Goal: Task Accomplishment & Management: Use online tool/utility

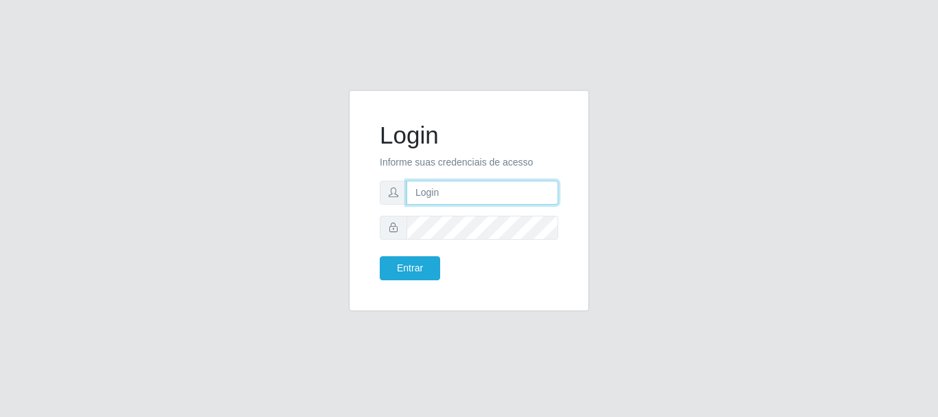
type input "caio@B1"
drag, startPoint x: 450, startPoint y: 262, endPoint x: 413, endPoint y: 268, distance: 37.5
click at [440, 264] on div "Entrar" at bounding box center [419, 268] width 100 height 24
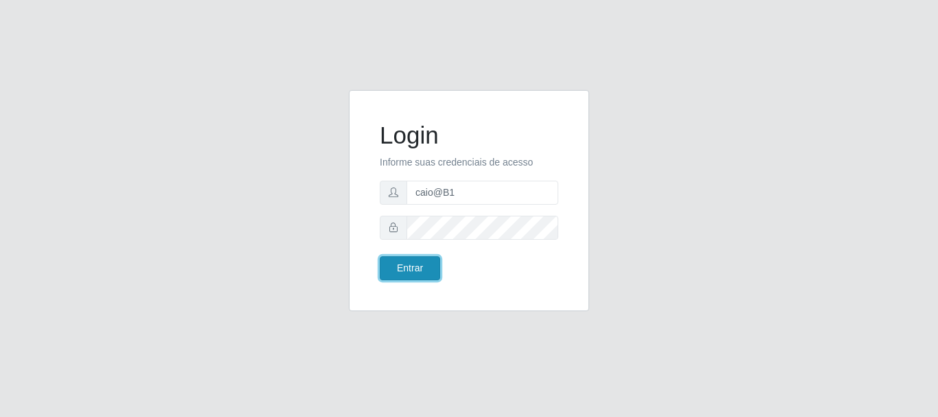
click at [413, 268] on button "Entrar" at bounding box center [410, 268] width 60 height 24
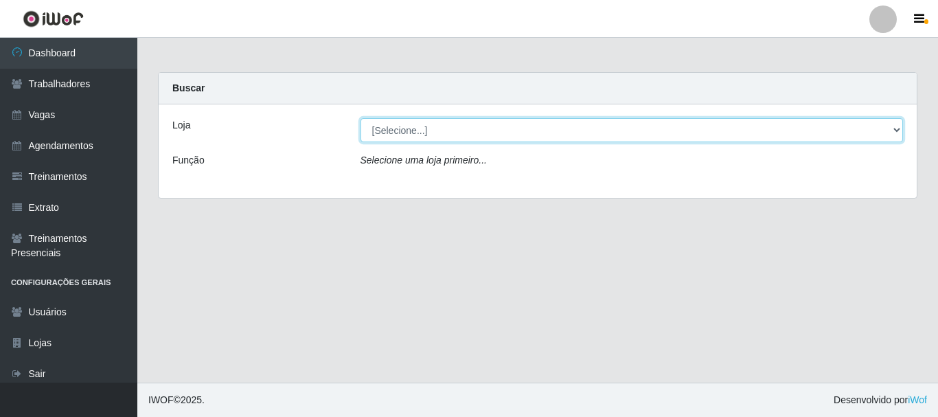
click at [469, 130] on select "[Selecione...] Bemais Supermercados - B1 [GEOGRAPHIC_DATA]" at bounding box center [631, 130] width 543 height 24
select select "403"
click at [360, 118] on select "[Selecione...] Bemais Supermercados - B1 [GEOGRAPHIC_DATA]" at bounding box center [631, 130] width 543 height 24
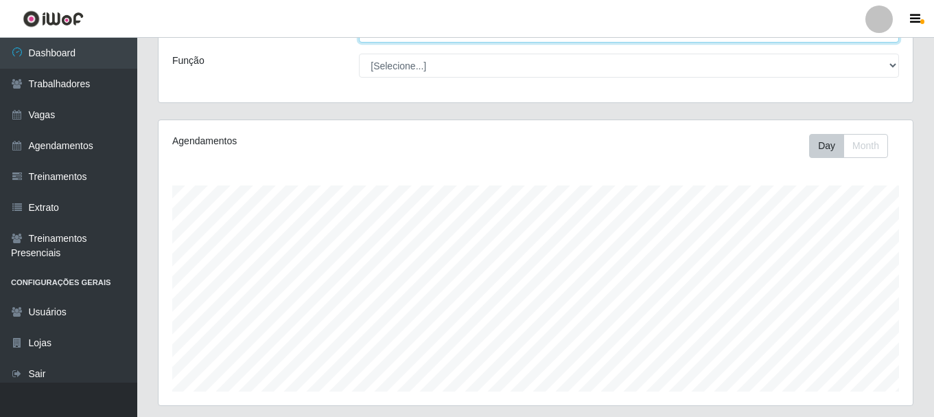
scroll to position [251, 0]
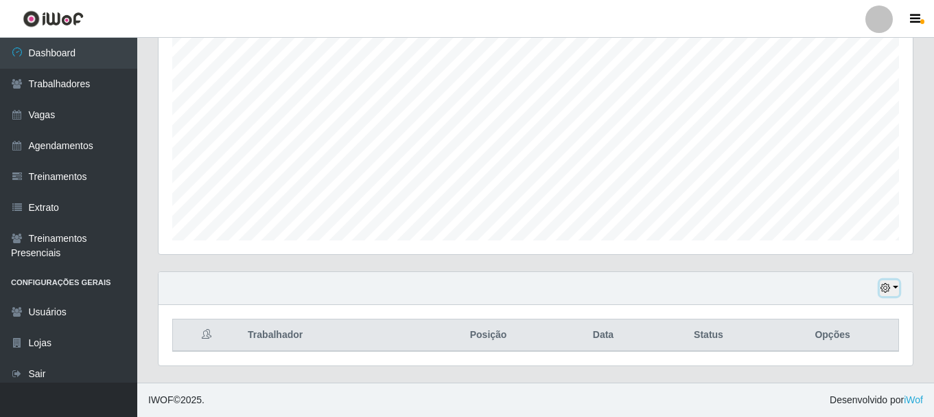
click at [885, 288] on icon "button" at bounding box center [886, 288] width 10 height 10
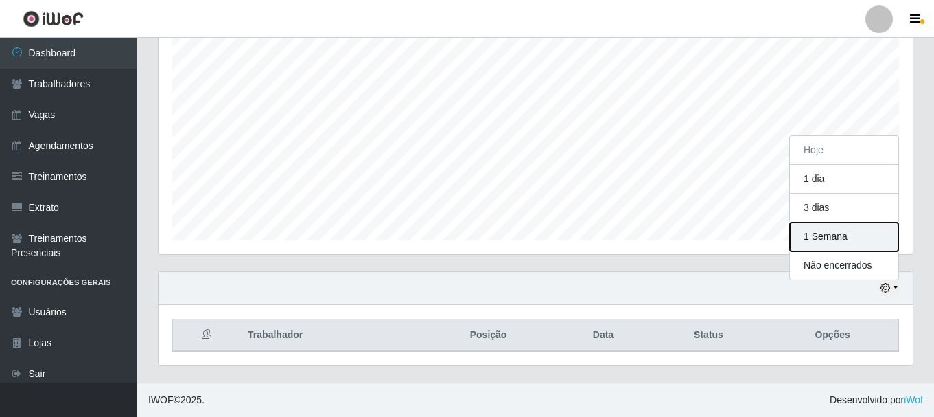
click at [850, 237] on button "1 Semana" at bounding box center [844, 236] width 108 height 29
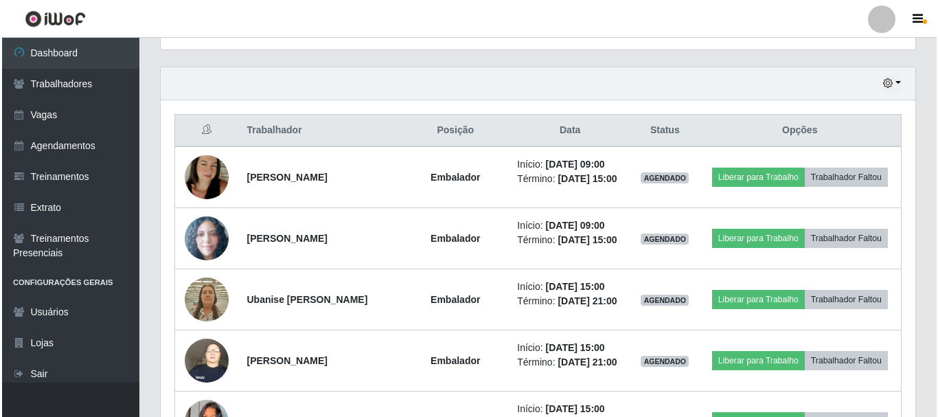
scroll to position [525, 0]
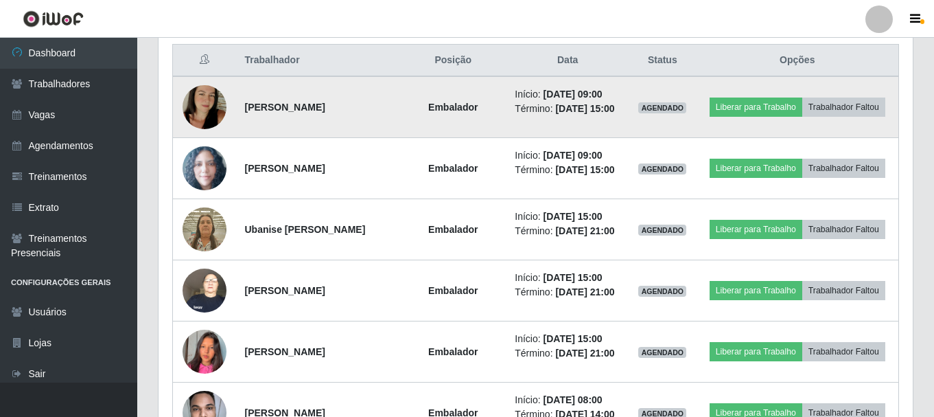
click at [209, 100] on img at bounding box center [205, 107] width 44 height 78
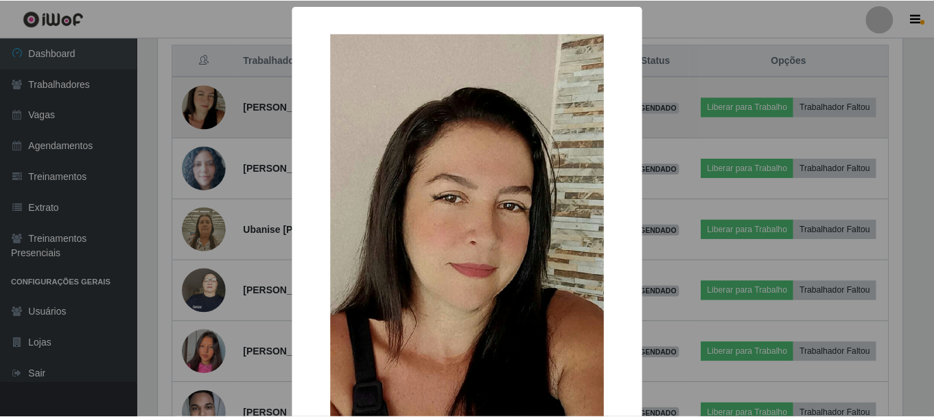
scroll to position [285, 748]
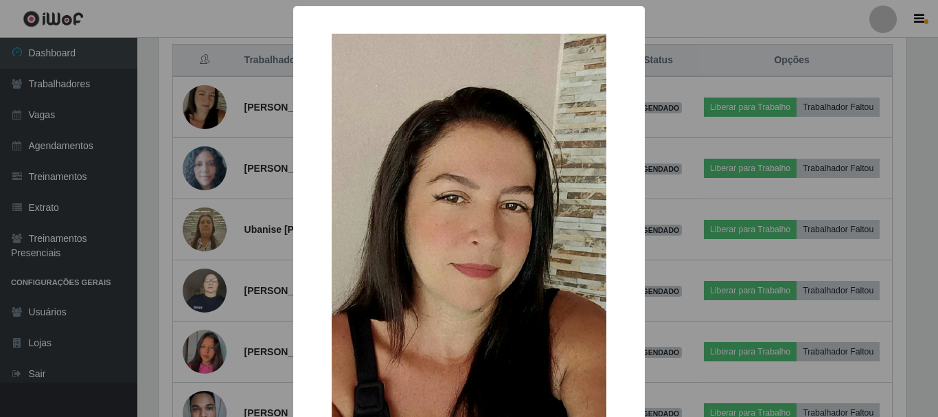
click at [209, 102] on div "× OK Cancel" at bounding box center [469, 208] width 938 height 417
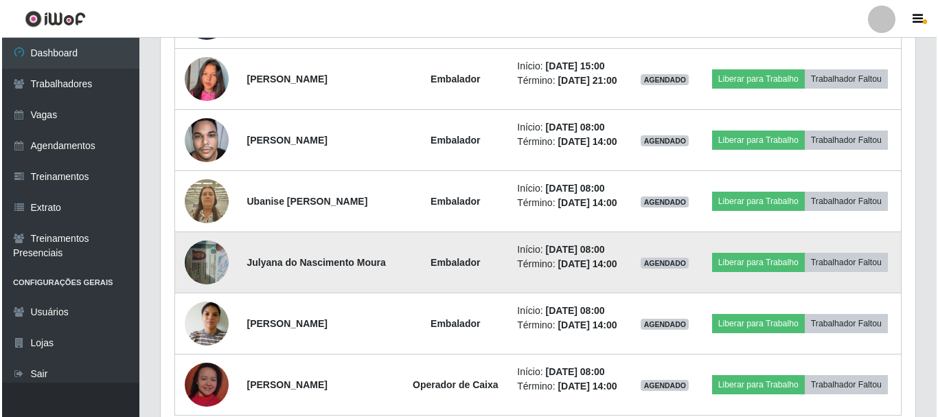
scroll to position [800, 0]
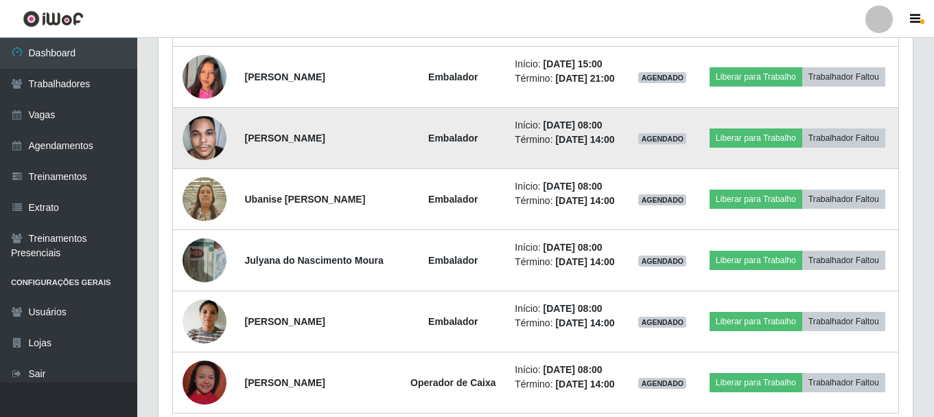
click at [197, 130] on img at bounding box center [205, 137] width 44 height 58
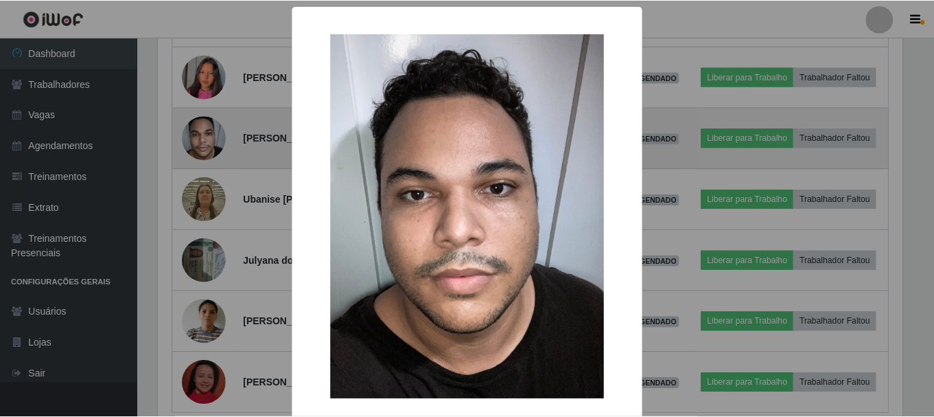
scroll to position [285, 748]
click at [197, 130] on div "× OK Cancel" at bounding box center [469, 208] width 938 height 417
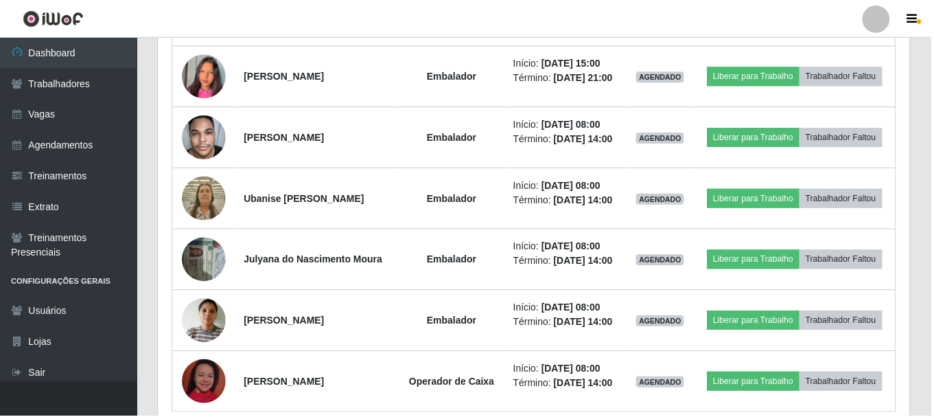
scroll to position [285, 754]
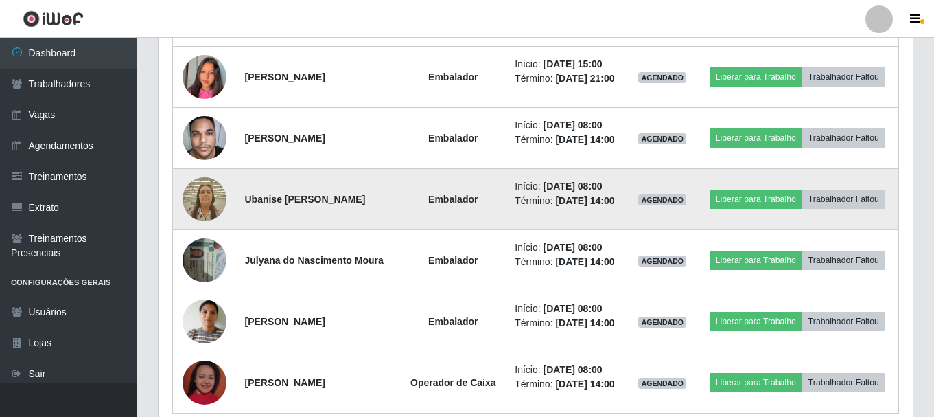
click at [191, 201] on img at bounding box center [205, 199] width 44 height 58
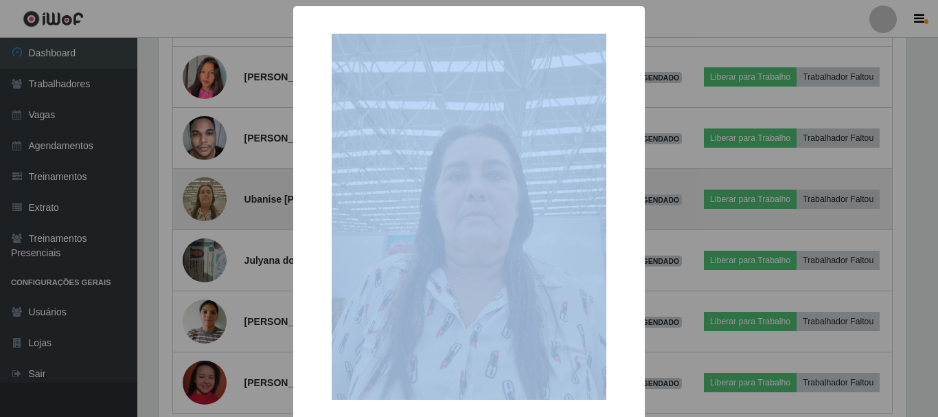
click at [191, 201] on div "× OK Cancel" at bounding box center [469, 208] width 938 height 417
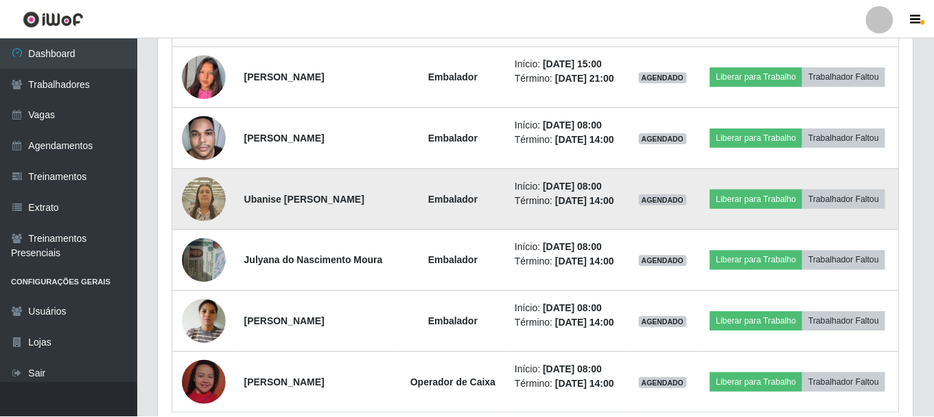
scroll to position [285, 754]
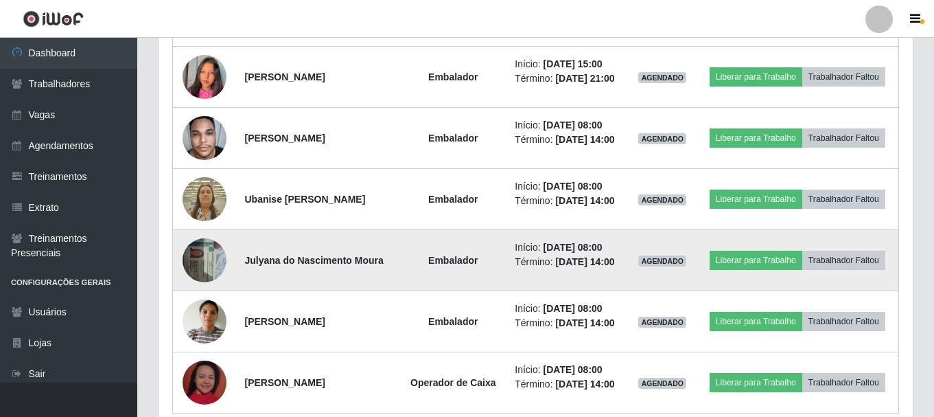
click at [198, 261] on img at bounding box center [205, 260] width 44 height 58
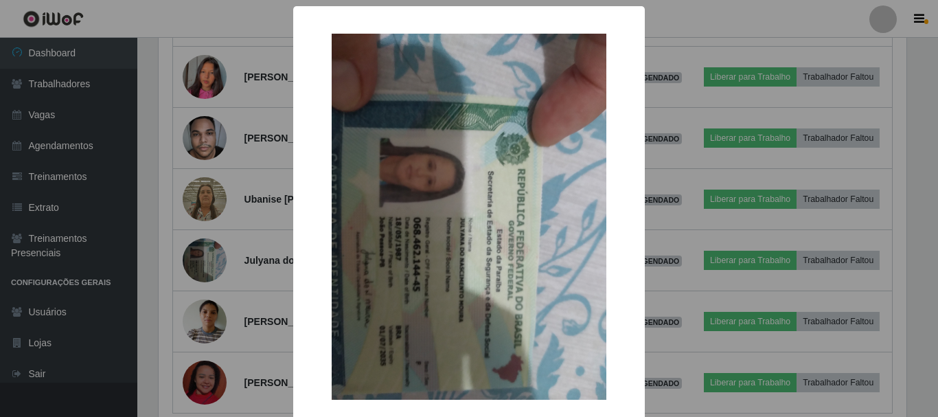
click at [195, 251] on div "× OK Cancel" at bounding box center [469, 208] width 938 height 417
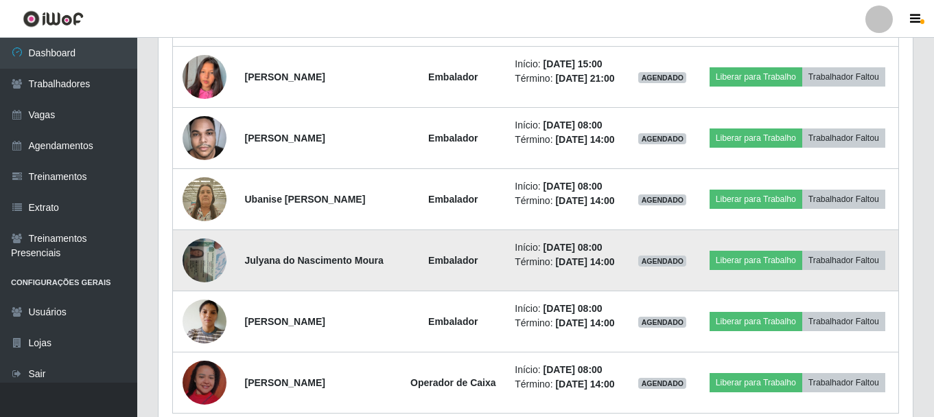
scroll to position [862, 0]
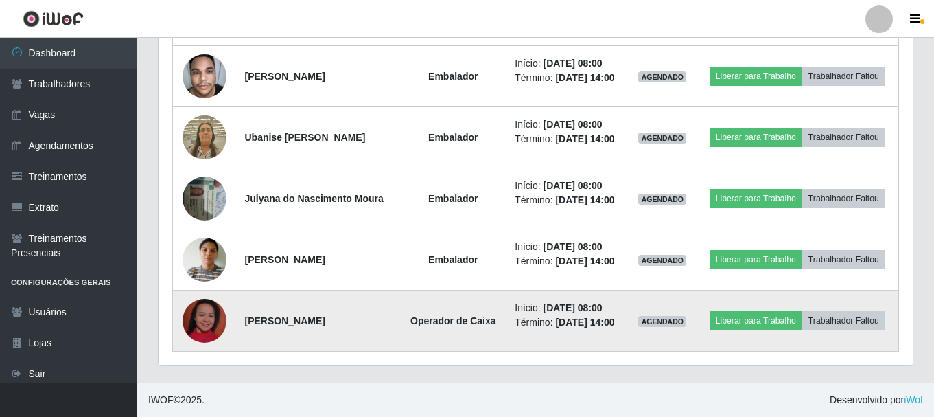
click at [218, 327] on img at bounding box center [205, 320] width 44 height 78
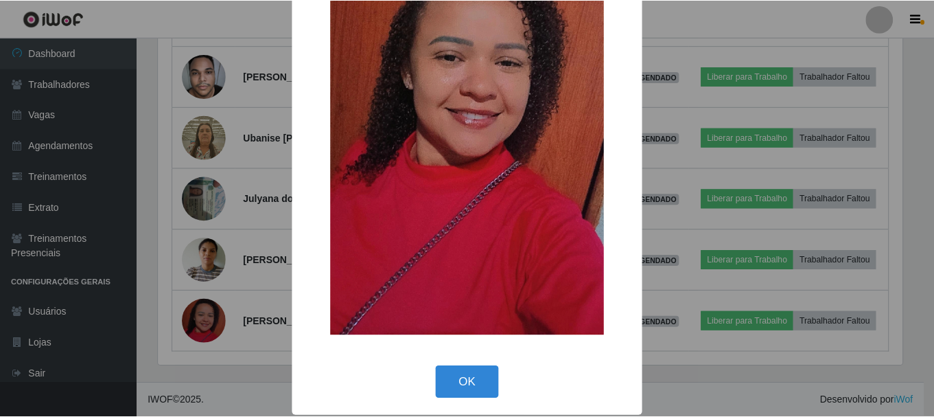
scroll to position [192, 0]
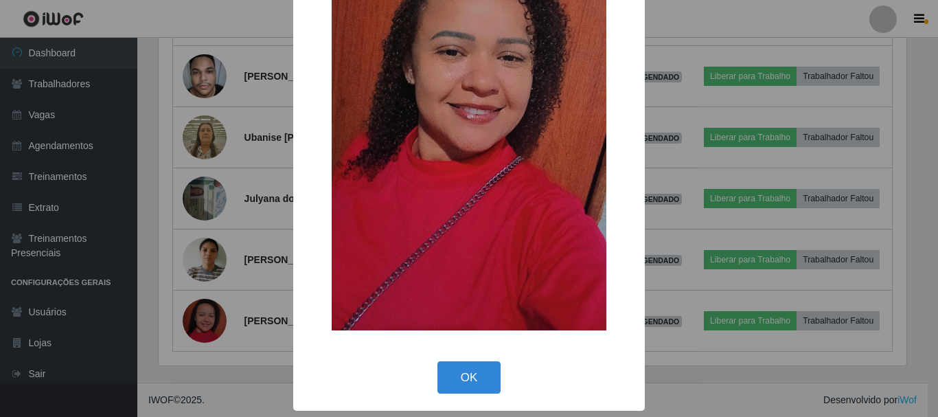
click at [217, 325] on div "× OK Cancel" at bounding box center [469, 208] width 938 height 417
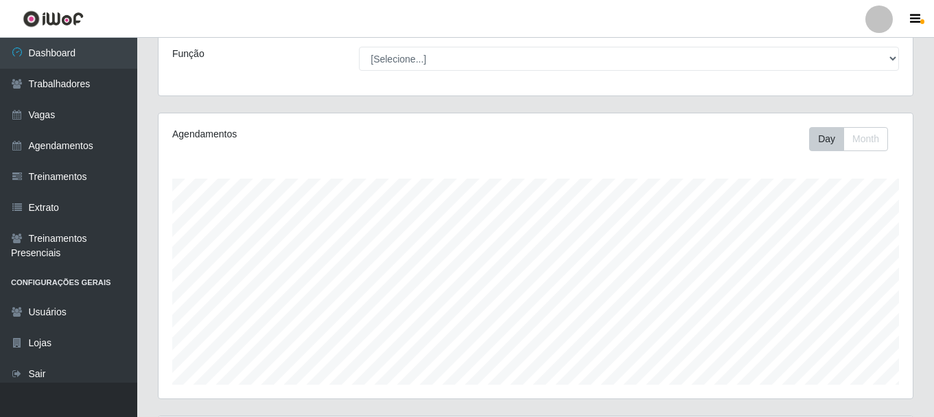
scroll to position [0, 0]
